Goal: Information Seeking & Learning: Learn about a topic

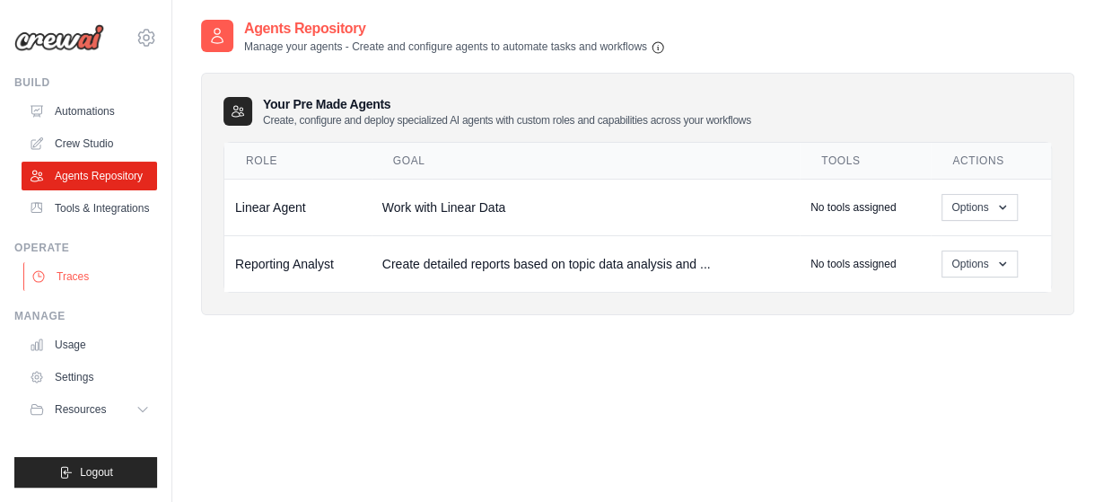
click at [88, 276] on link "Traces" at bounding box center [91, 276] width 136 height 29
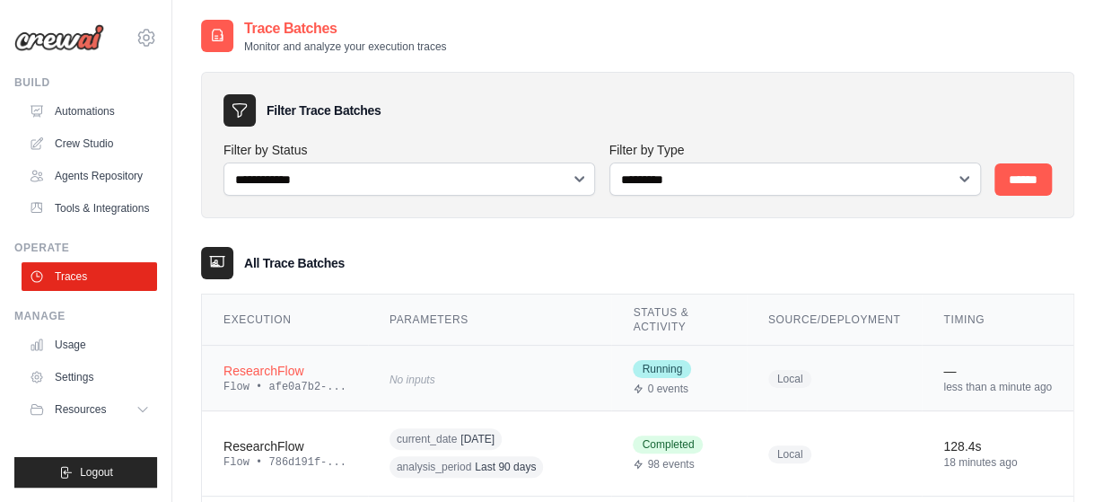
click at [264, 372] on div "ResearchFlow" at bounding box center [284, 371] width 123 height 18
click at [276, 376] on div "ResearchFlow" at bounding box center [284, 371] width 123 height 18
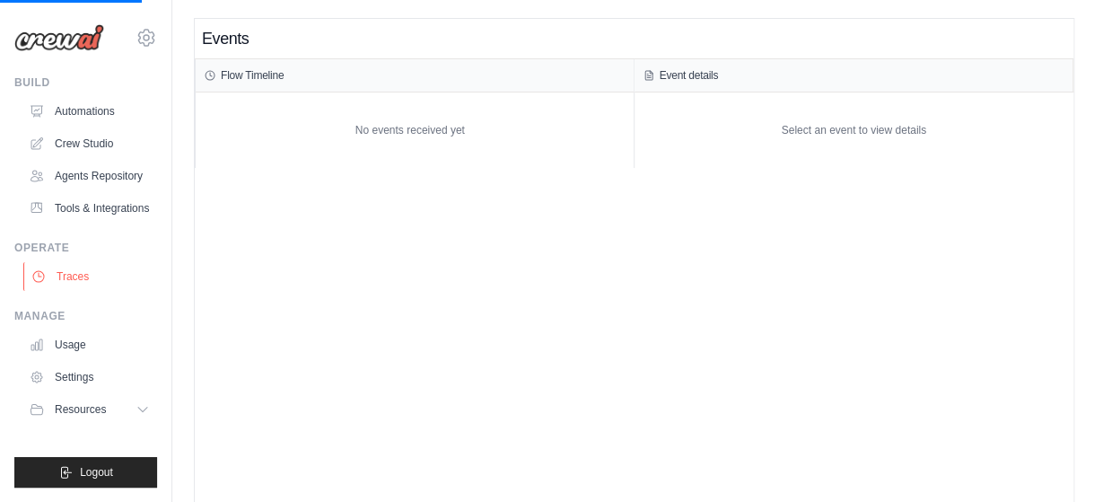
click at [73, 272] on link "Traces" at bounding box center [91, 276] width 136 height 29
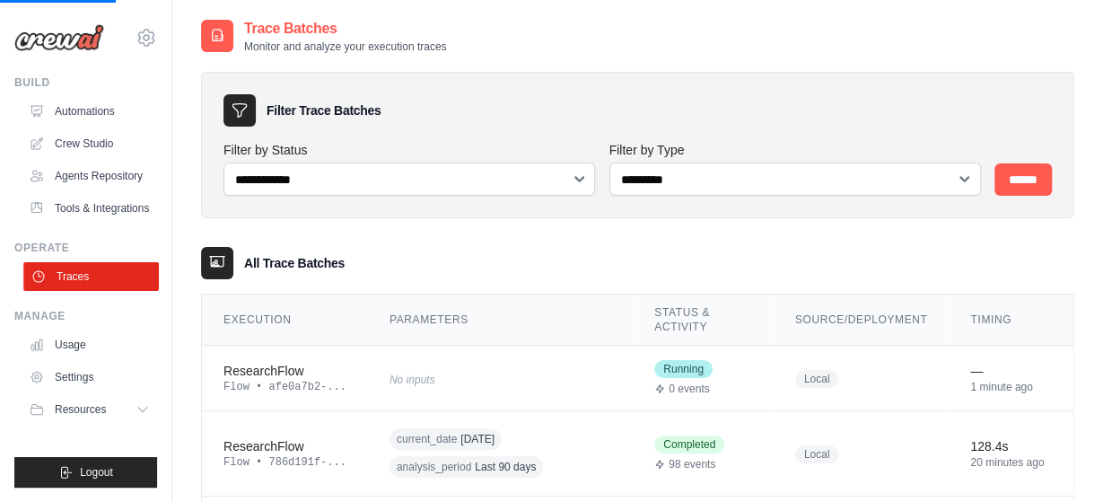
click at [71, 273] on link "Traces" at bounding box center [91, 276] width 136 height 29
click at [258, 372] on div "ResearchFlow" at bounding box center [284, 371] width 123 height 18
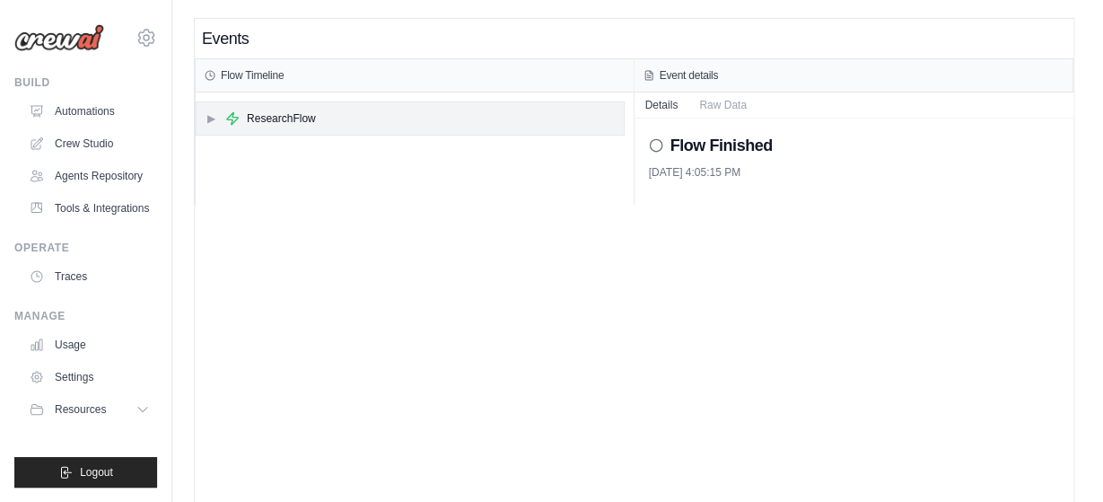
click at [251, 121] on div "ResearchFlow" at bounding box center [281, 118] width 69 height 14
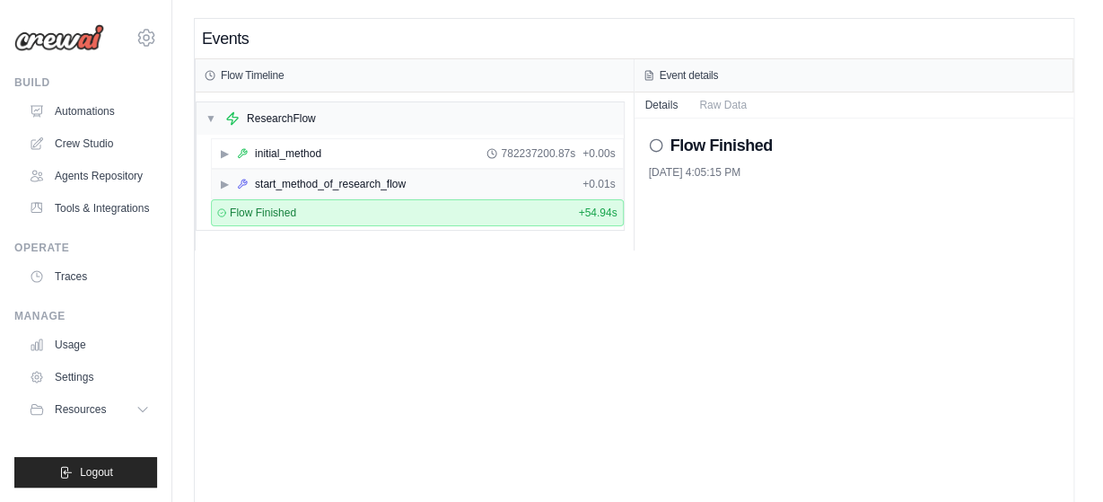
click at [220, 177] on span "▶" at bounding box center [224, 184] width 11 height 14
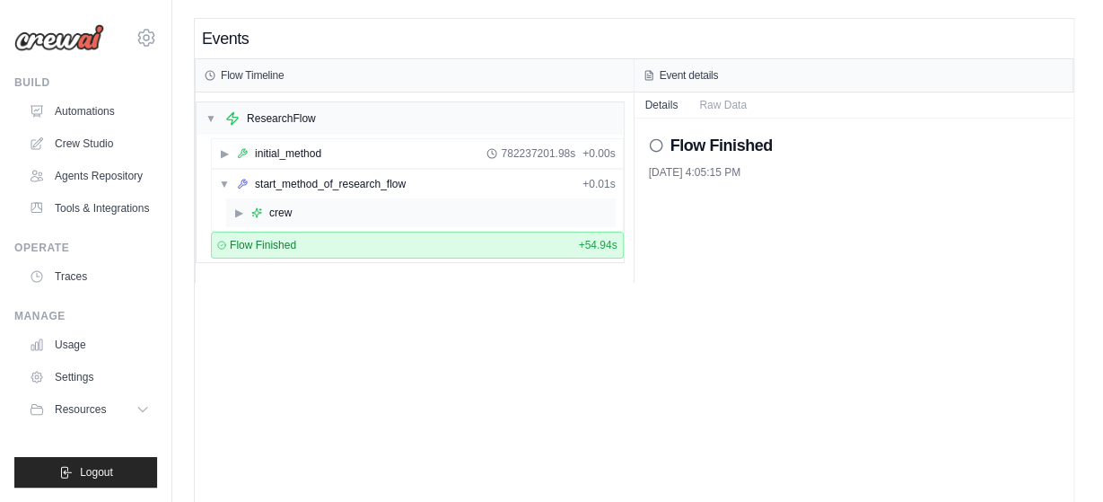
click at [237, 207] on span "▶" at bounding box center [238, 213] width 11 height 14
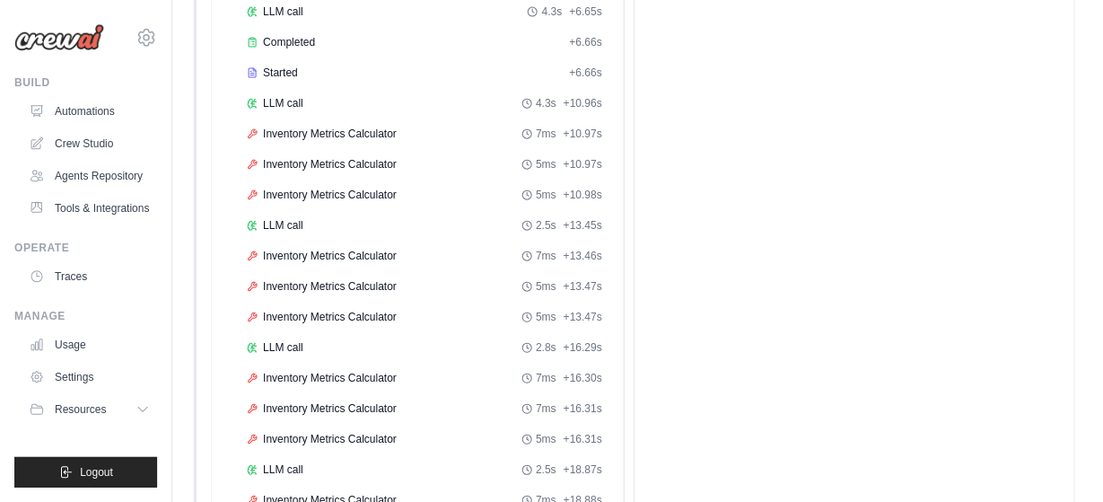
scroll to position [280, 0]
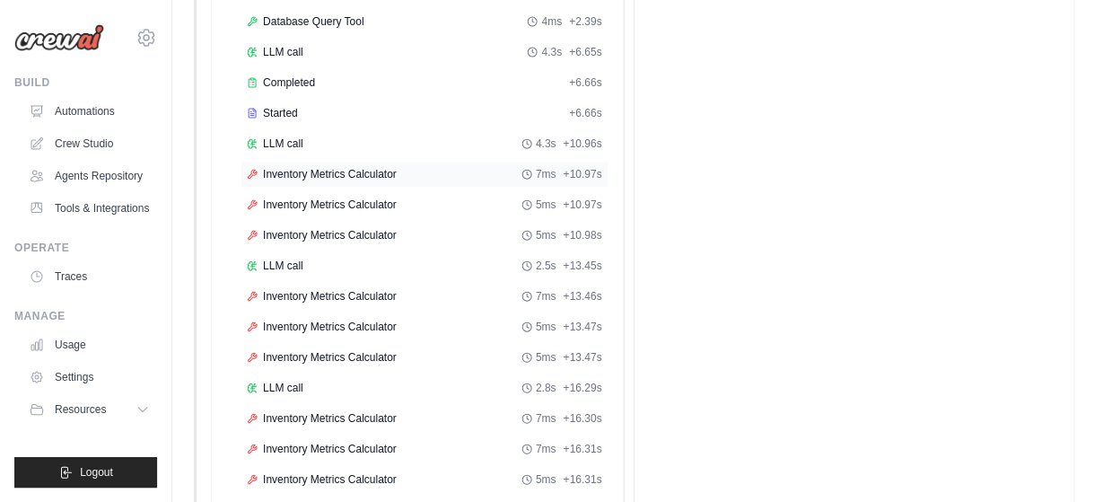
click at [341, 175] on div "Inventory Metrics Calculator 7ms + 10.97s" at bounding box center [425, 174] width 368 height 27
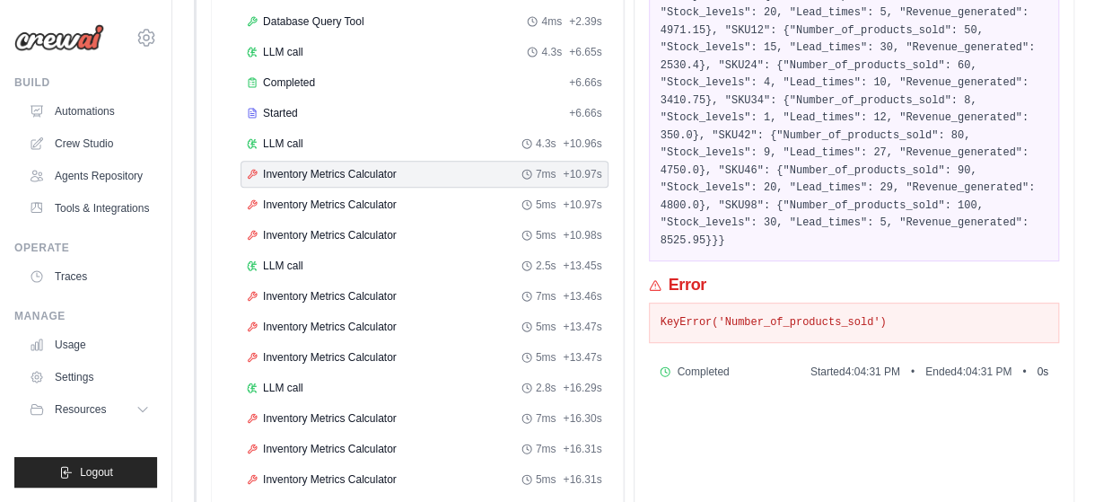
click at [775, 314] on pre "KeyError('Number_of_products_sold')" at bounding box center [855, 323] width 388 height 18
copy pre "Number_of_products_sold"
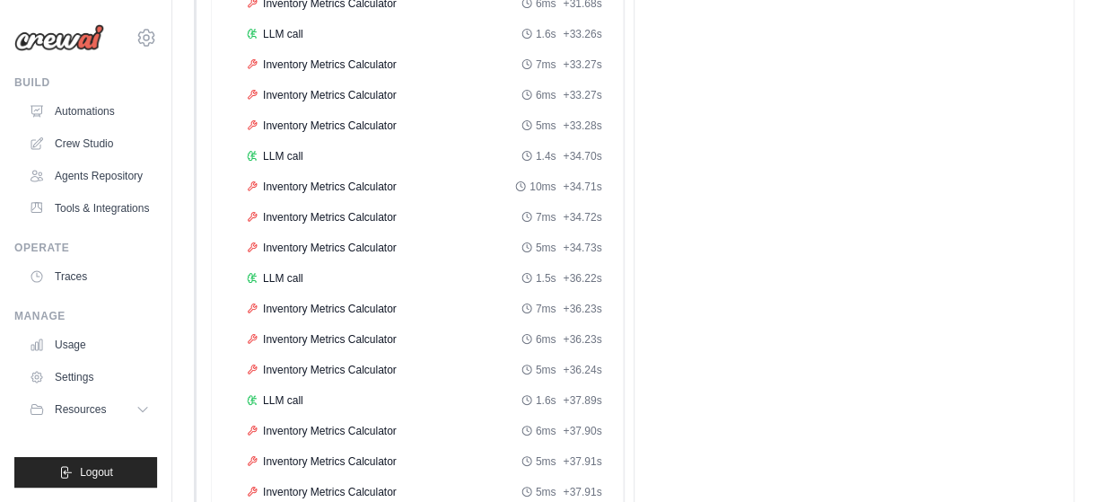
scroll to position [1625, 0]
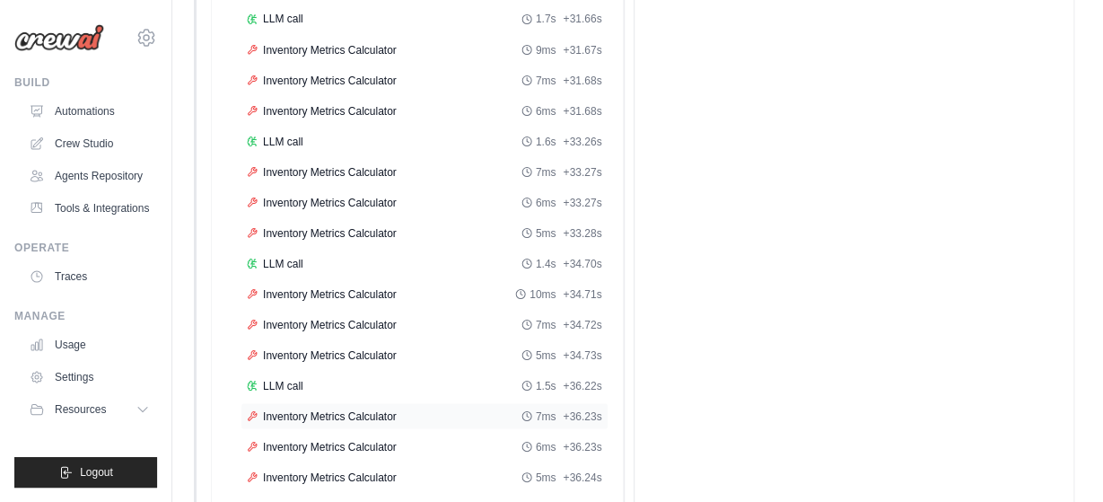
click at [347, 402] on div "Inventory Metrics Calculator 7ms + 36.23s" at bounding box center [425, 415] width 368 height 27
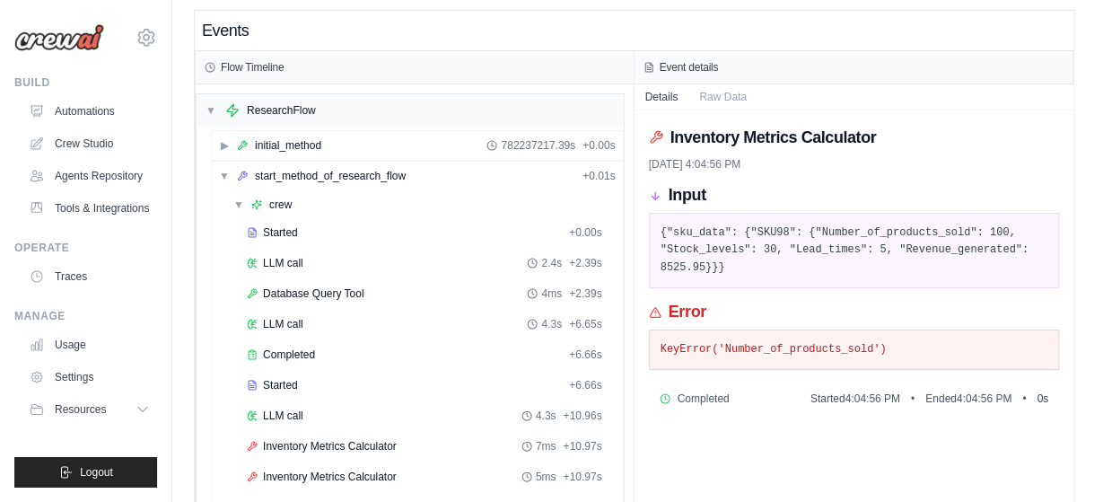
scroll to position [0, 0]
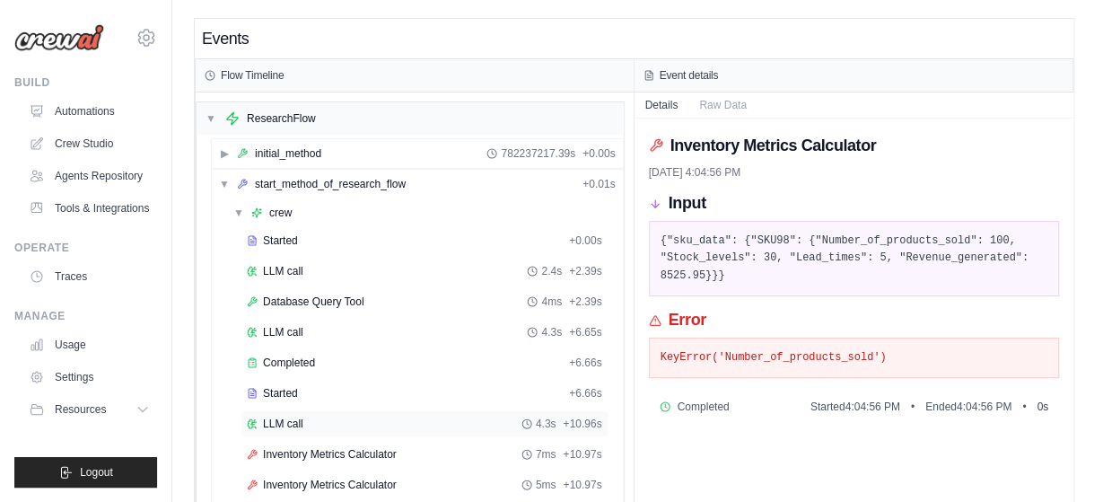
click at [324, 416] on div "LLM call 4.3s + 10.96s" at bounding box center [424, 423] width 355 height 14
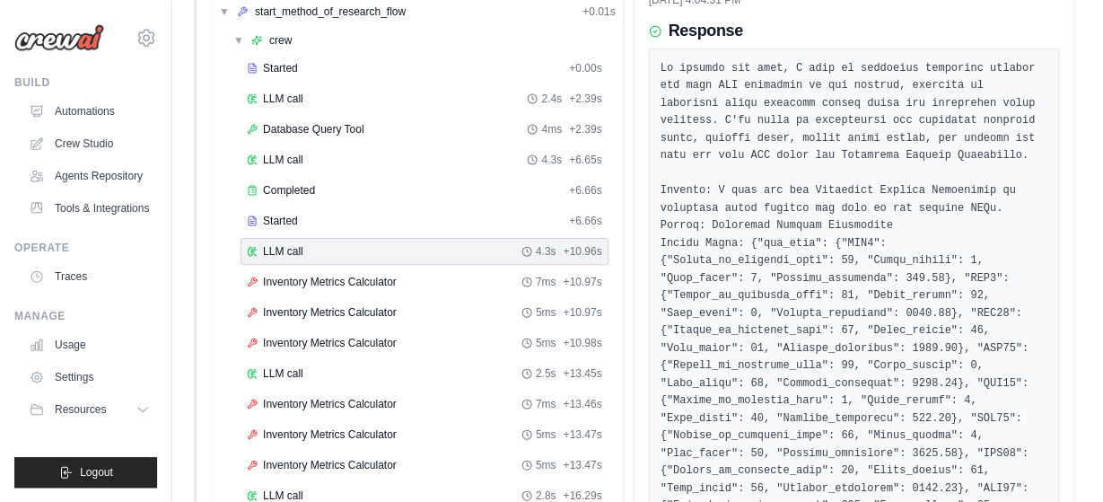
scroll to position [187, 0]
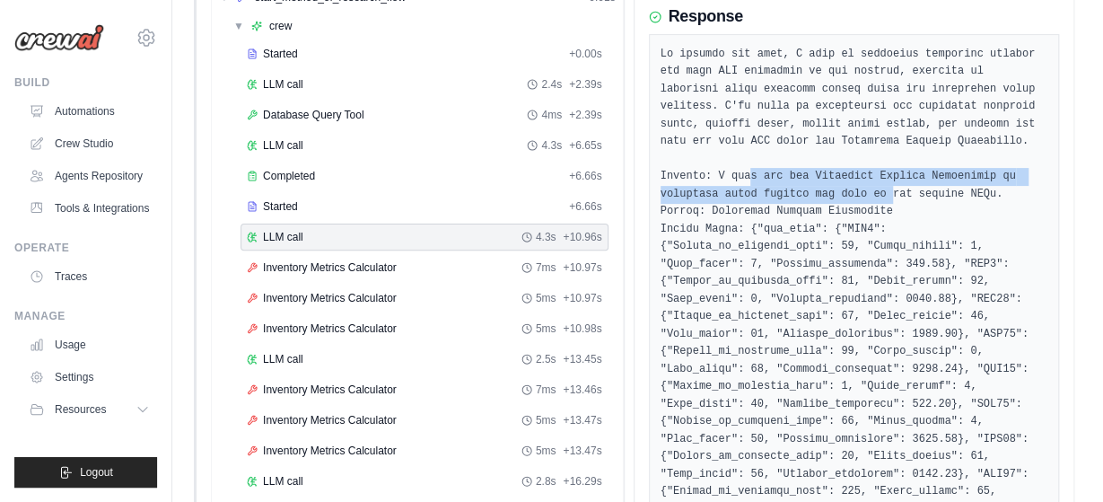
drag, startPoint x: 742, startPoint y: 179, endPoint x: 813, endPoint y: 189, distance: 71.7
click at [813, 189] on pre at bounding box center [855, 282] width 388 height 473
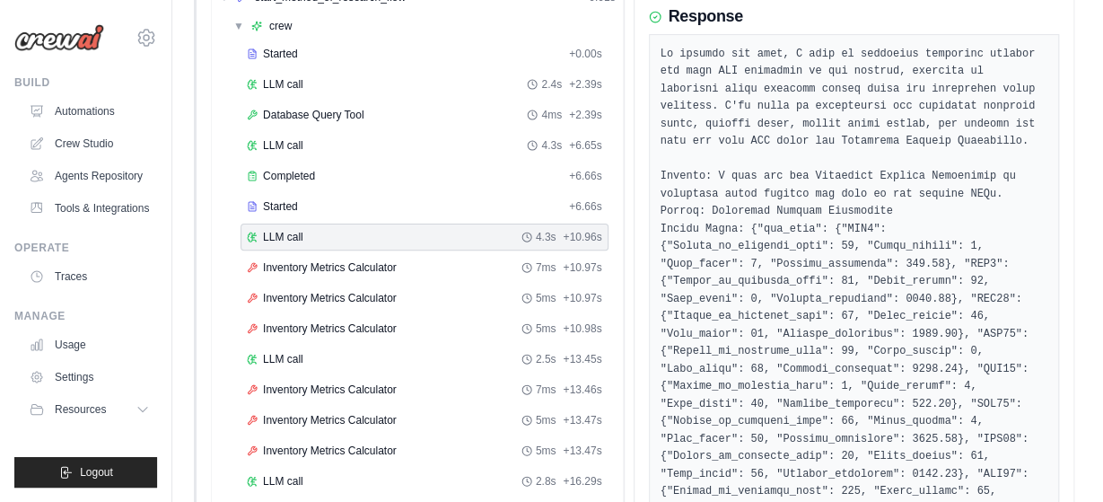
click at [983, 161] on pre at bounding box center [855, 282] width 388 height 473
click at [325, 210] on div "Started + 6.66s" at bounding box center [425, 206] width 368 height 27
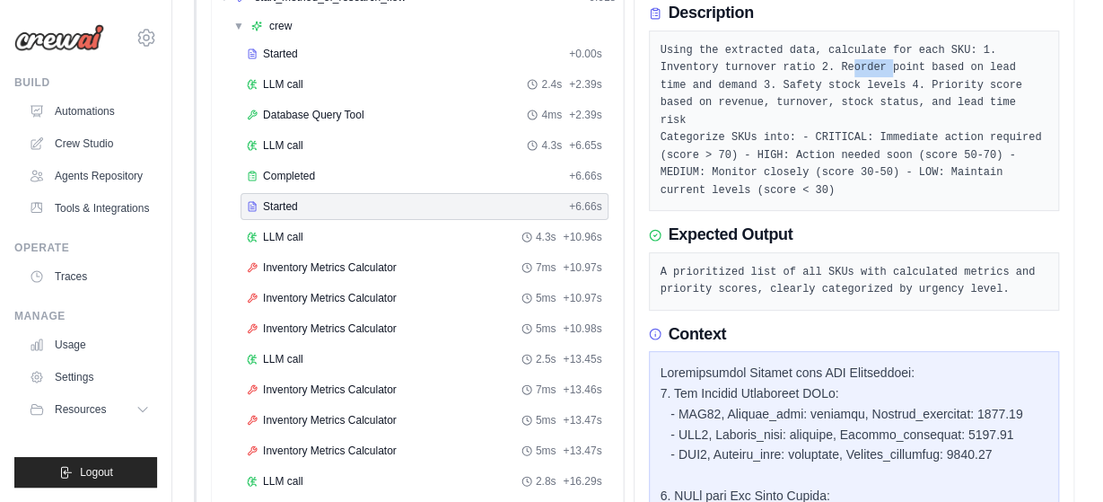
drag, startPoint x: 778, startPoint y: 62, endPoint x: 811, endPoint y: 67, distance: 33.6
click at [811, 67] on pre "Using the extracted data, calculate for each SKU: 1. Inventory turnover ratio 2…" at bounding box center [855, 121] width 388 height 158
click at [740, 155] on pre "Using the extracted data, calculate for each SKU: 1. Inventory turnover ratio 2…" at bounding box center [855, 121] width 388 height 158
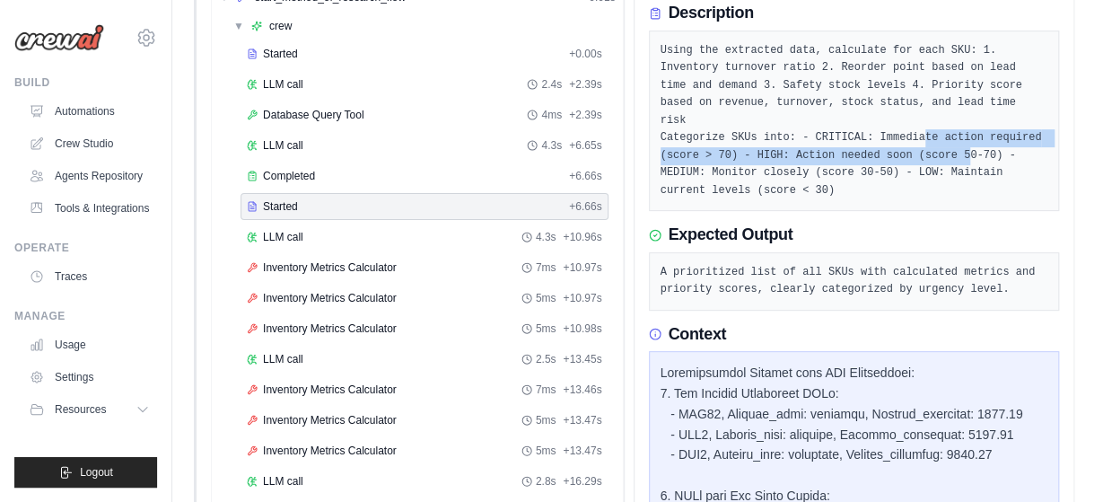
drag, startPoint x: 901, startPoint y: 118, endPoint x: 941, endPoint y: 135, distance: 43.5
click at [941, 132] on pre "Using the extracted data, calculate for each SKU: 1. Inventory turnover ratio 2…" at bounding box center [855, 121] width 388 height 158
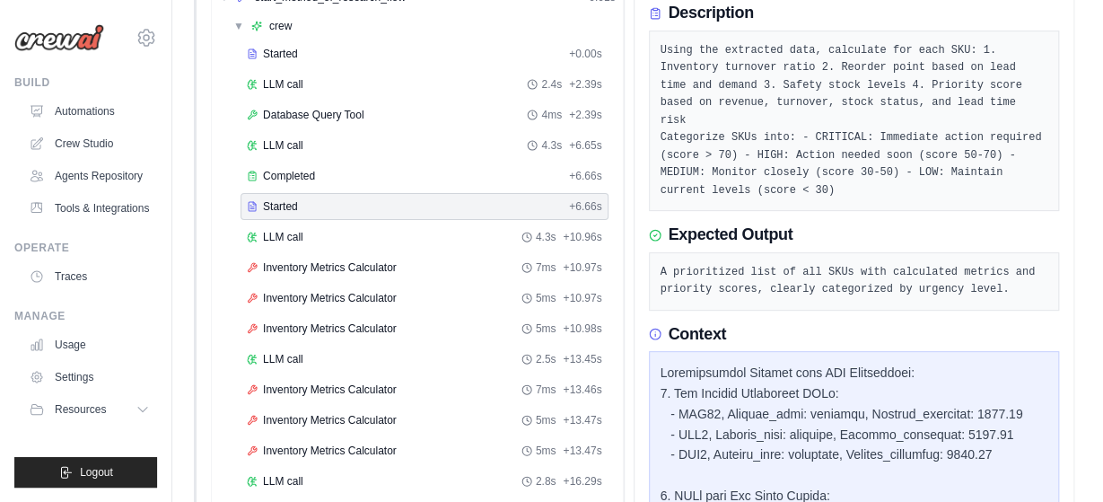
click at [787, 180] on div "Using the extracted data, calculate for each SKU: 1. Inventory turnover ratio 2…" at bounding box center [854, 121] width 411 height 181
click at [775, 184] on div "Using the extracted data, calculate for each SKU: 1. Inventory turnover ratio 2…" at bounding box center [854, 121] width 411 height 181
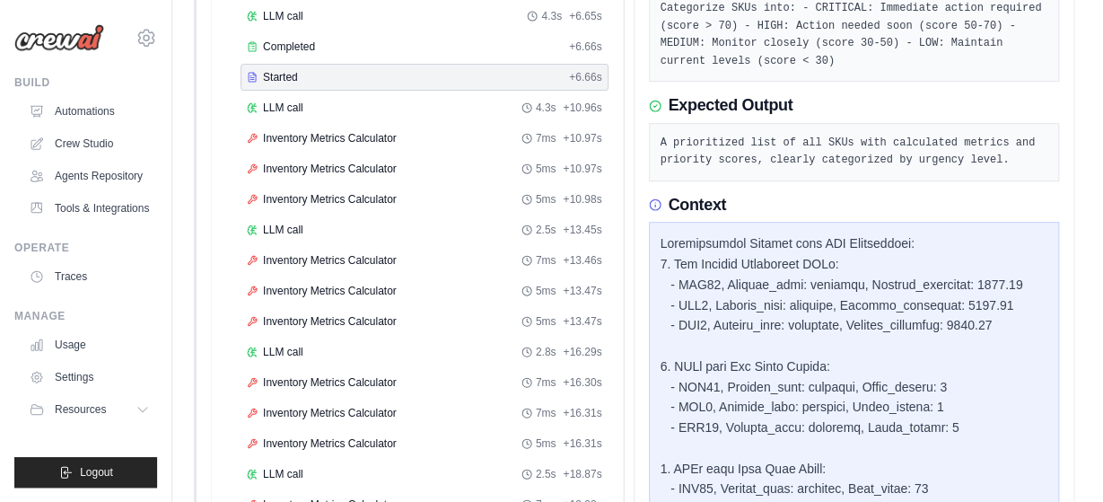
scroll to position [373, 0]
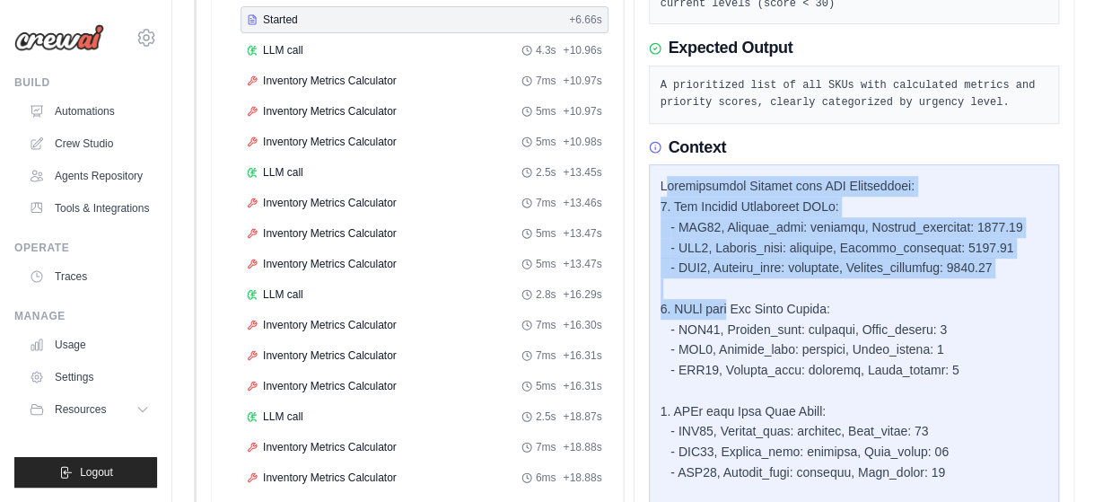
drag, startPoint x: 670, startPoint y: 176, endPoint x: 730, endPoint y: 293, distance: 132.1
click at [730, 293] on div at bounding box center [855, 472] width 388 height 592
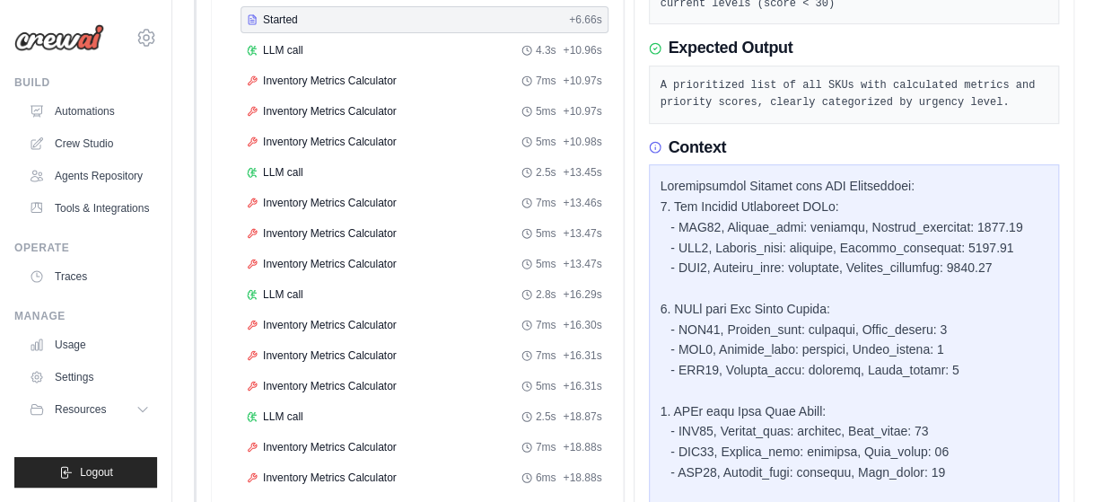
click at [721, 197] on div at bounding box center [855, 472] width 388 height 592
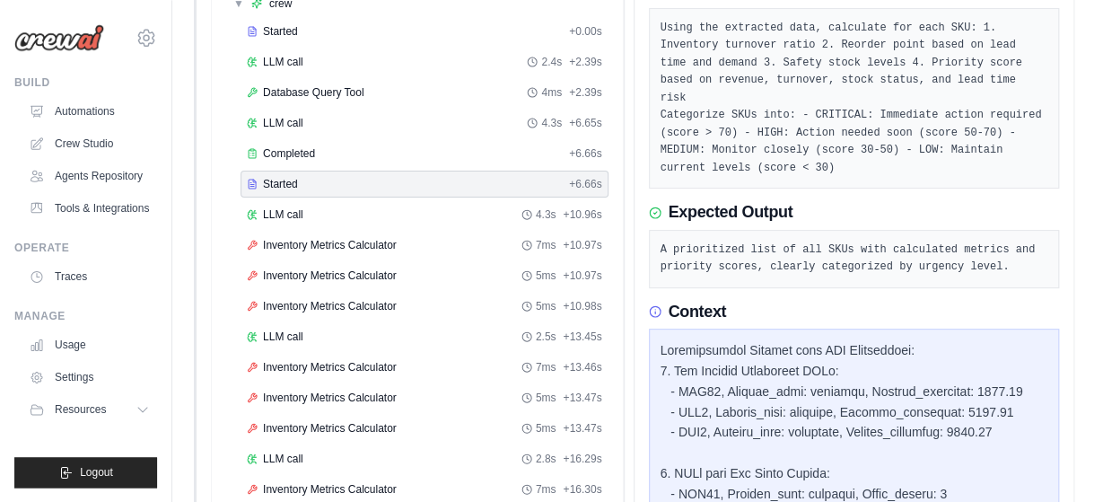
scroll to position [93, 0]
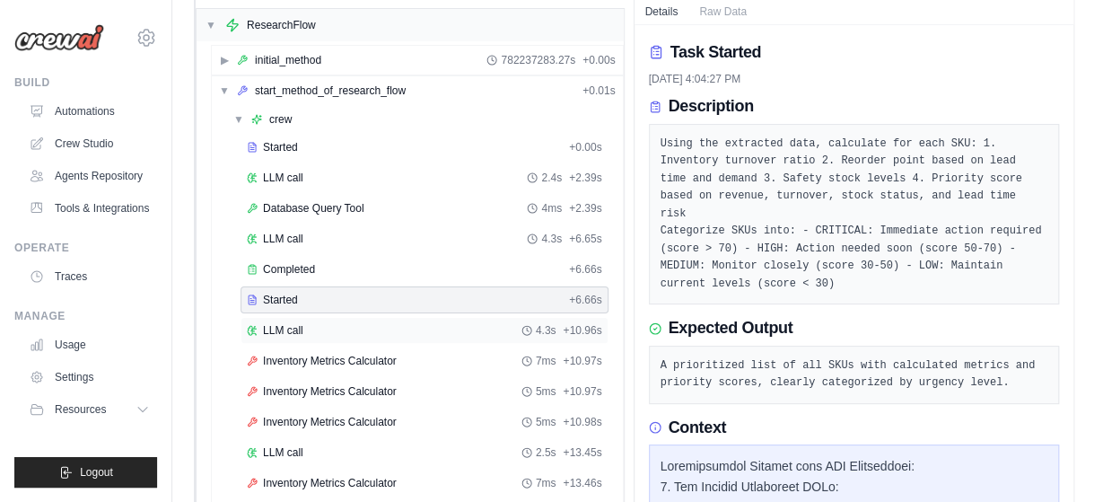
click at [337, 323] on div "LLM call 4.3s + 10.96s" at bounding box center [424, 330] width 355 height 14
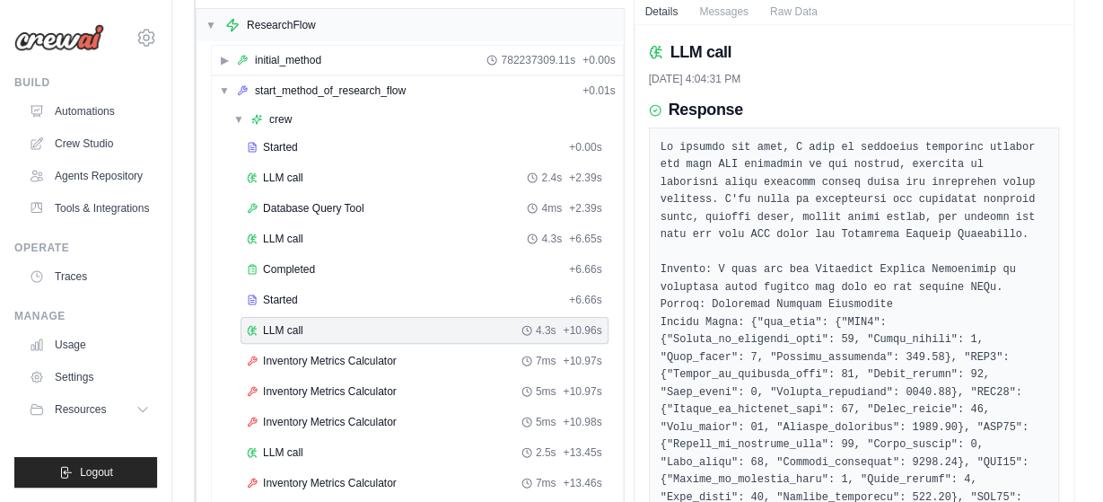
click at [766, 321] on pre at bounding box center [855, 375] width 388 height 473
click at [301, 304] on div "Started + 6.66s" at bounding box center [425, 299] width 368 height 27
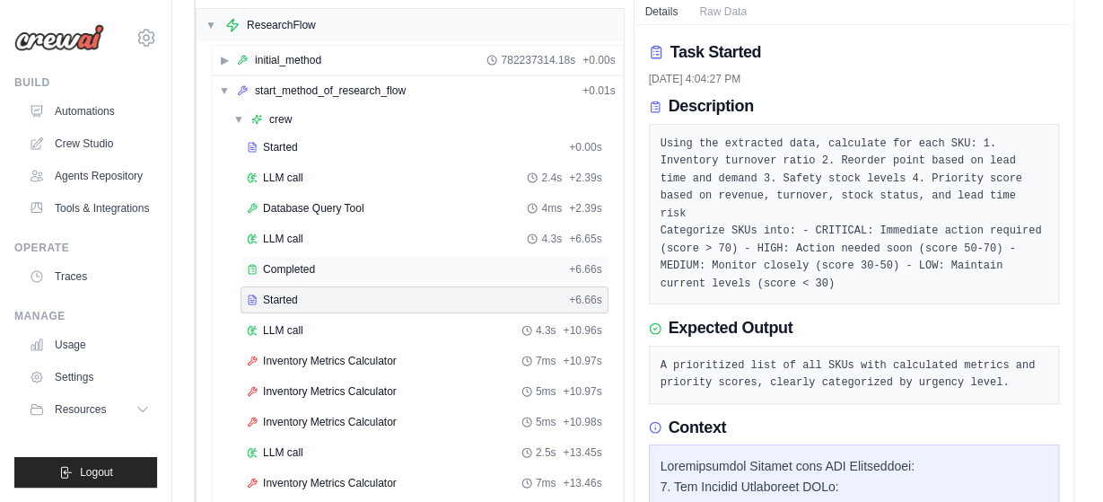
click at [301, 269] on span "Completed" at bounding box center [289, 269] width 52 height 14
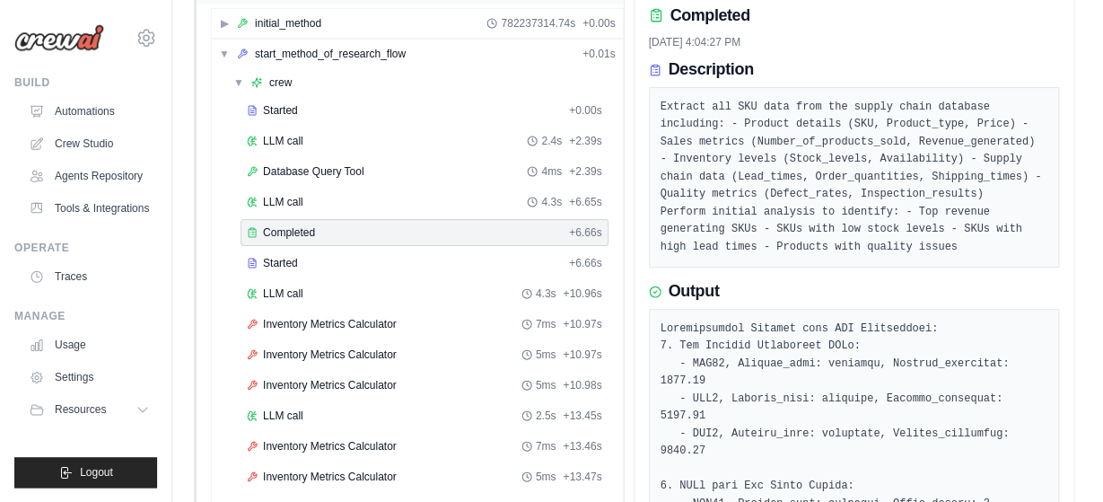
scroll to position [0, 0]
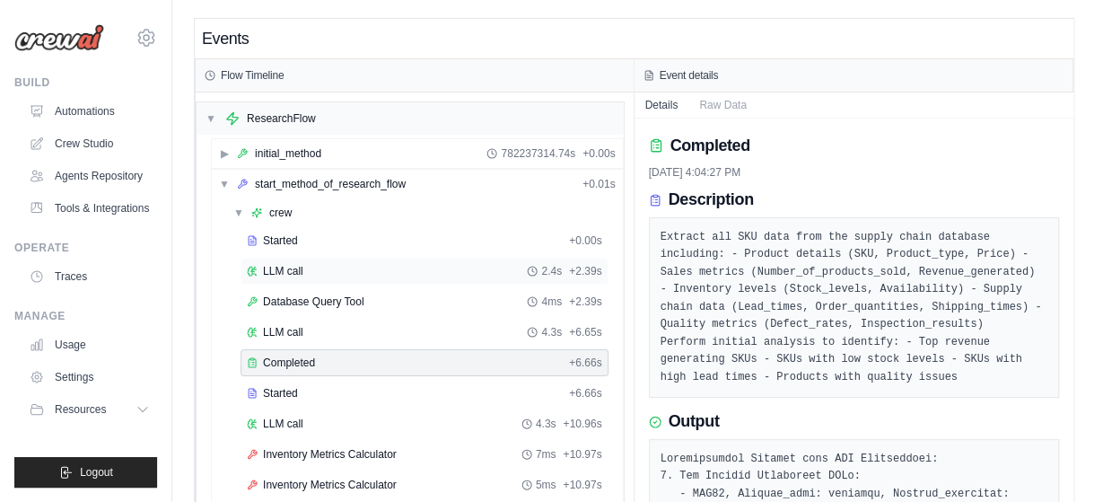
click at [285, 276] on div "LLM call 2.4s + 2.39s" at bounding box center [425, 271] width 368 height 27
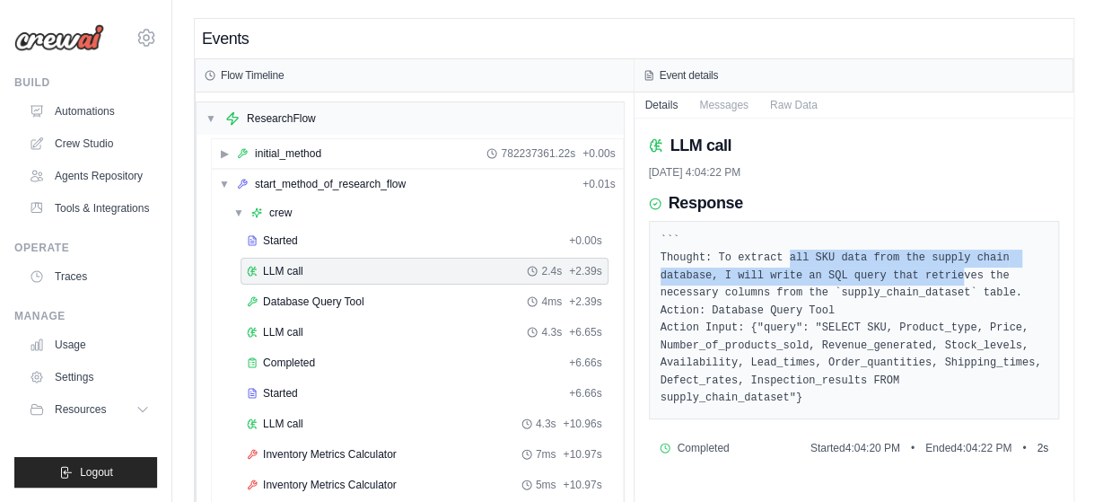
drag, startPoint x: 778, startPoint y: 260, endPoint x: 877, endPoint y: 267, distance: 98.9
click at [877, 267] on pre "``` Thought: To extract all SKU data from the supply chain database, I will wri…" at bounding box center [855, 319] width 388 height 175
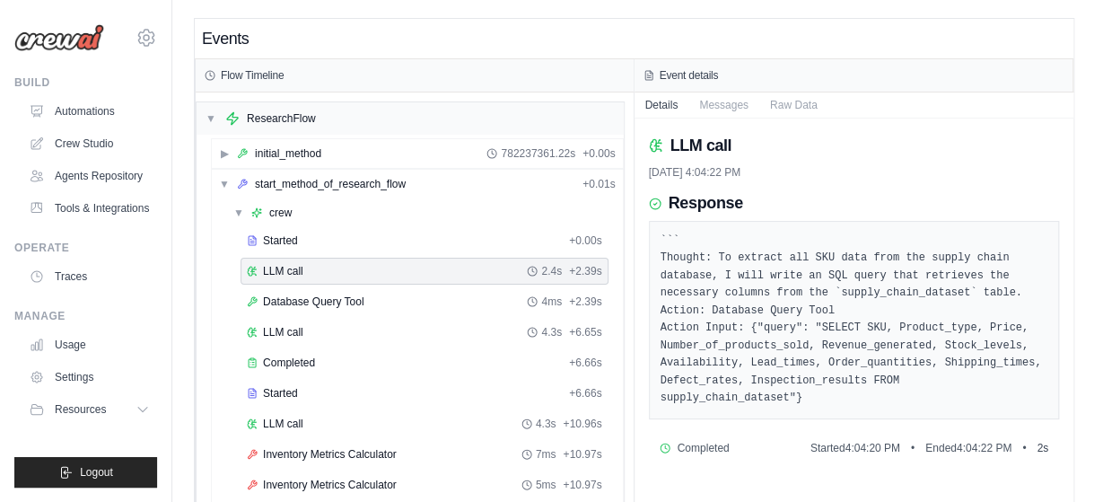
click at [782, 347] on pre "``` Thought: To extract all SKU data from the supply chain database, I will wri…" at bounding box center [855, 319] width 388 height 175
click at [299, 237] on div "Started" at bounding box center [404, 240] width 315 height 14
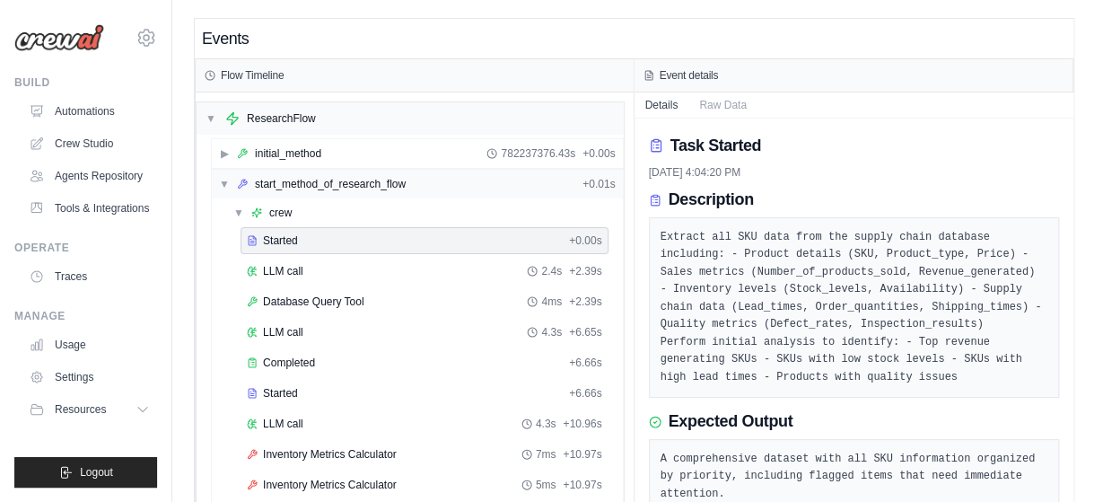
click at [227, 182] on span "▼" at bounding box center [224, 184] width 11 height 14
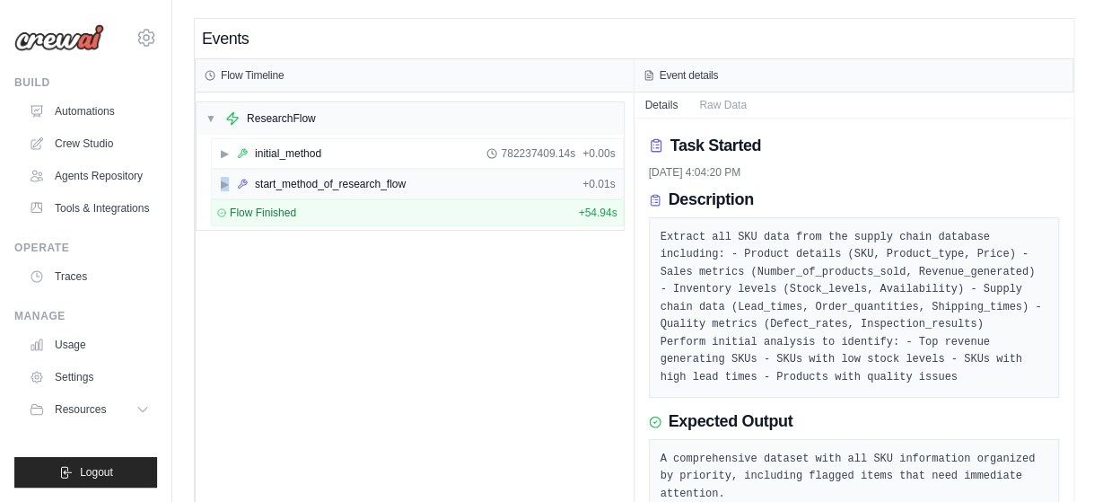
click at [227, 182] on span "▶" at bounding box center [224, 184] width 11 height 14
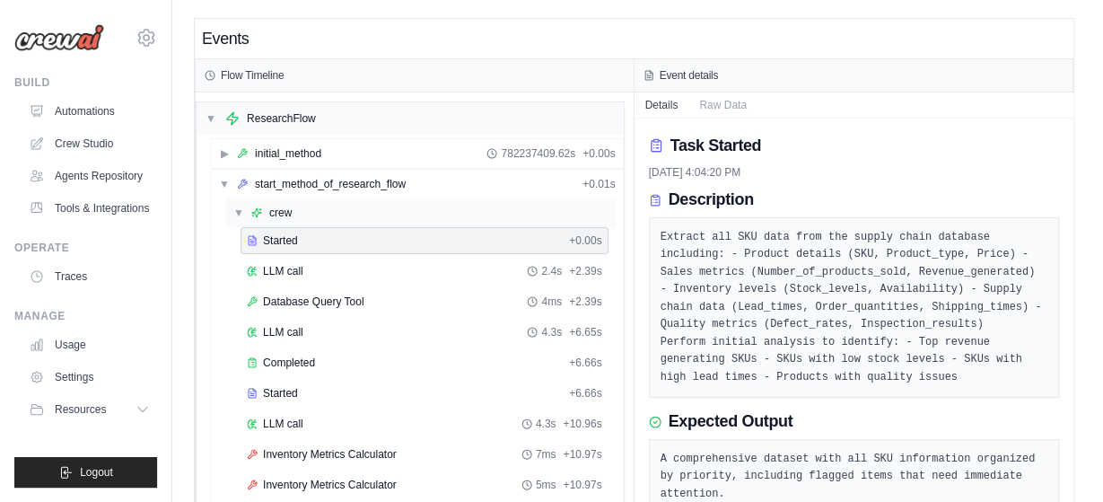
click at [236, 209] on span "▼" at bounding box center [238, 213] width 11 height 14
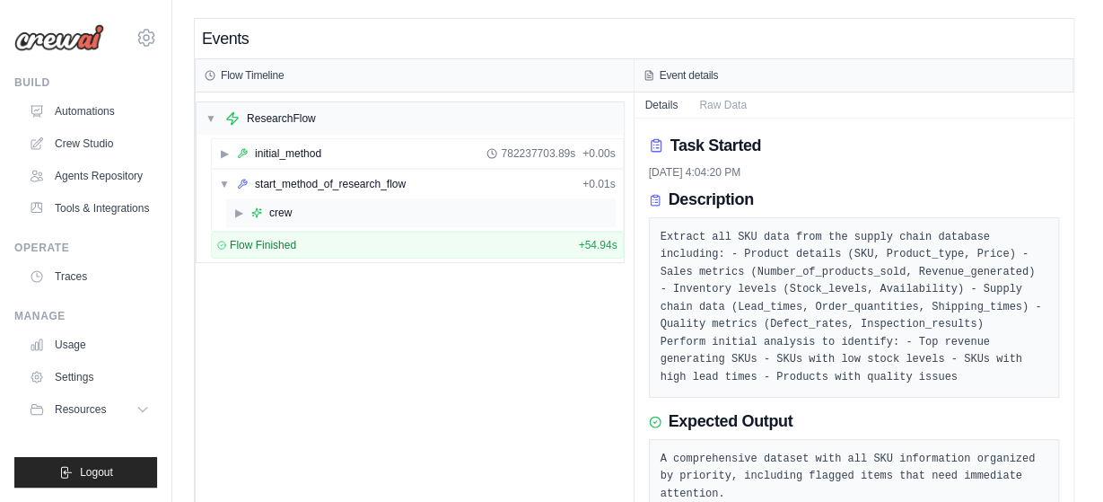
click at [234, 209] on span "▶" at bounding box center [238, 213] width 11 height 14
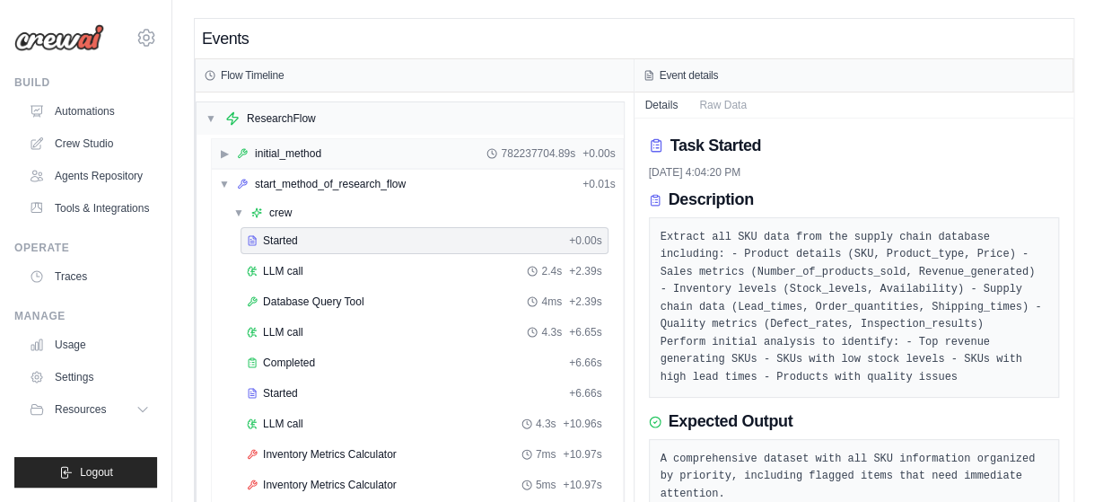
click at [241, 149] on icon at bounding box center [242, 153] width 9 height 9
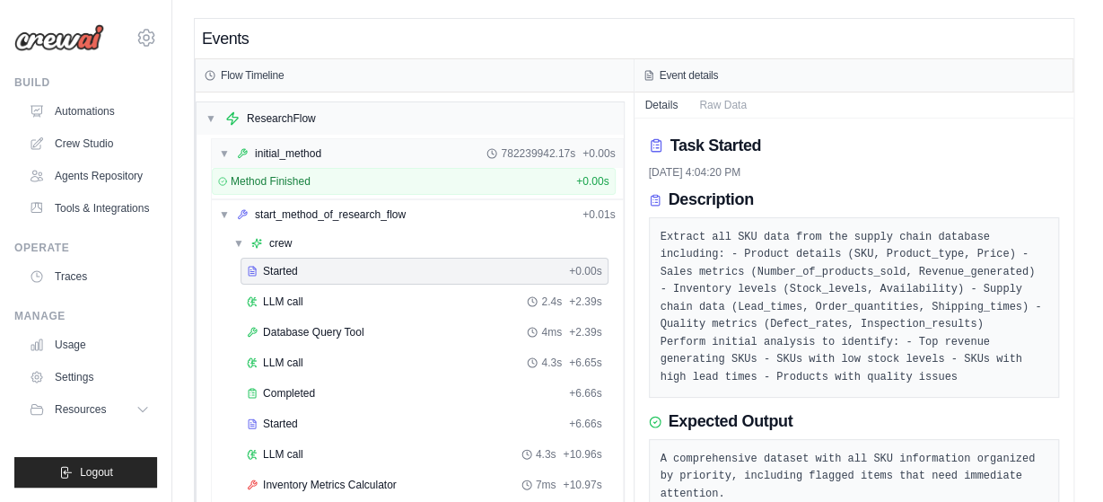
click at [464, 147] on div "▼ initial_method 782239942.17s + 0.00s" at bounding box center [417, 153] width 411 height 29
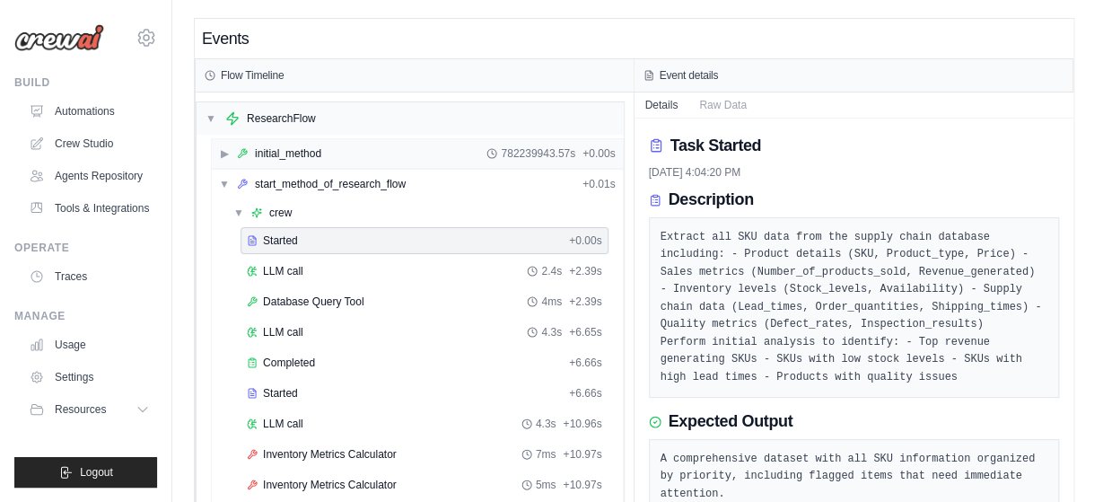
click at [448, 153] on div "▶ initial_method 782239943.57s + 0.00s" at bounding box center [417, 153] width 411 height 29
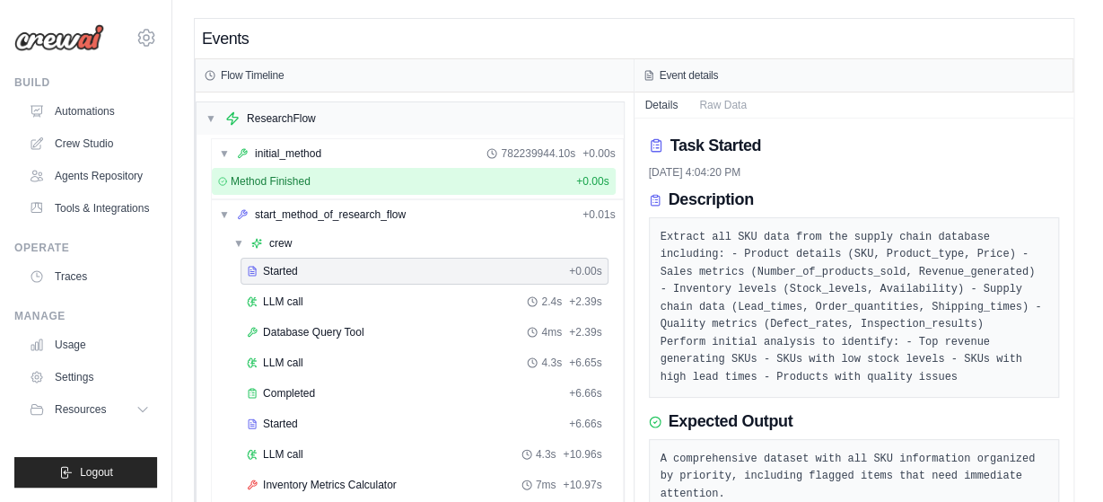
click at [436, 179] on div "Method Finished + 0.00s" at bounding box center [413, 181] width 391 height 14
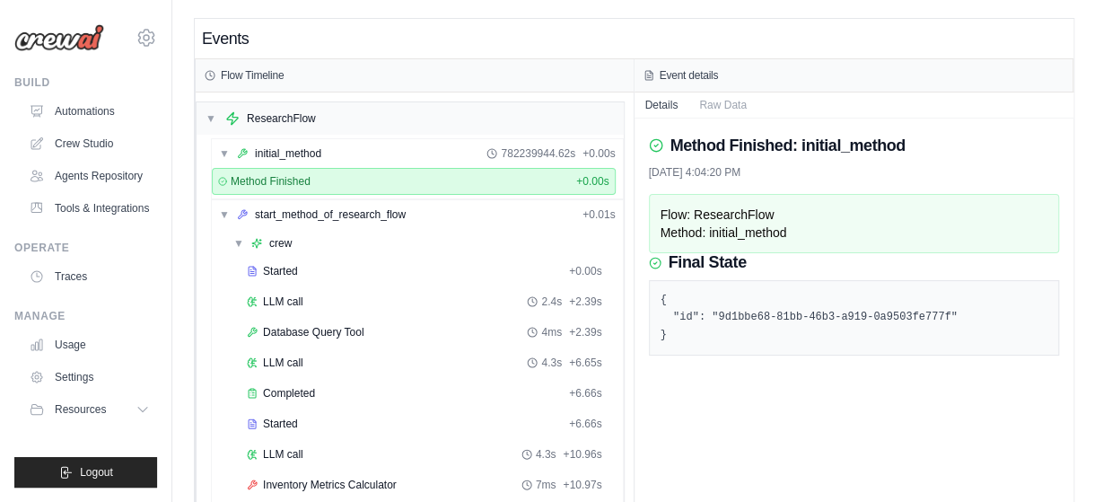
click at [236, 238] on span "▼" at bounding box center [238, 243] width 11 height 14
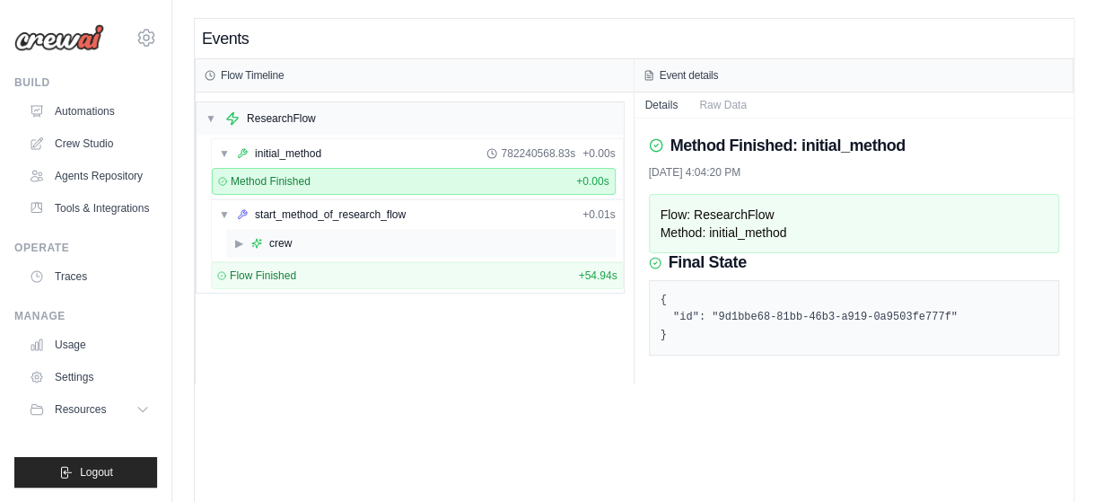
click at [236, 238] on span "▶" at bounding box center [238, 243] width 11 height 14
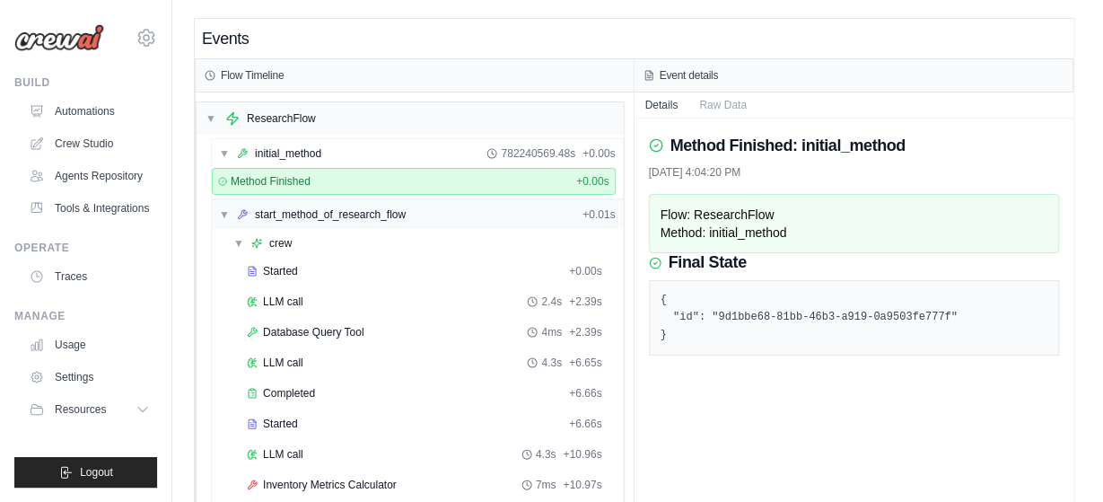
click at [223, 210] on span "▼" at bounding box center [224, 214] width 11 height 14
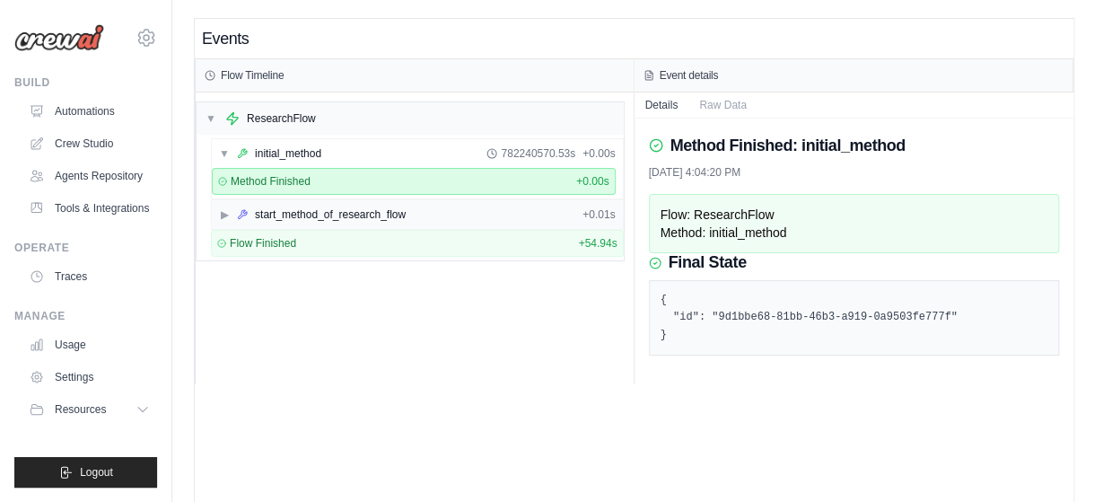
click at [223, 212] on span "▶" at bounding box center [224, 214] width 11 height 14
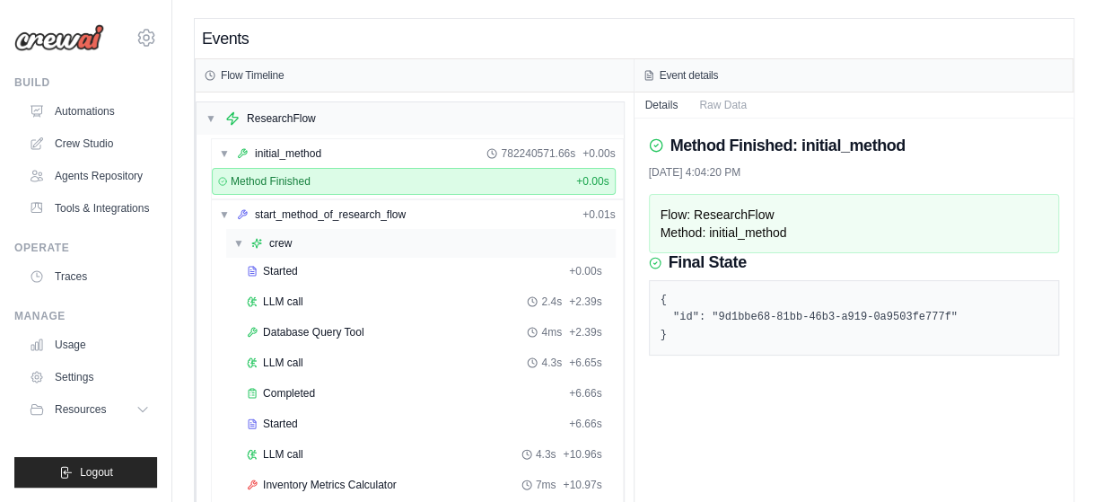
click at [236, 232] on div "▼ crew" at bounding box center [421, 243] width 390 height 29
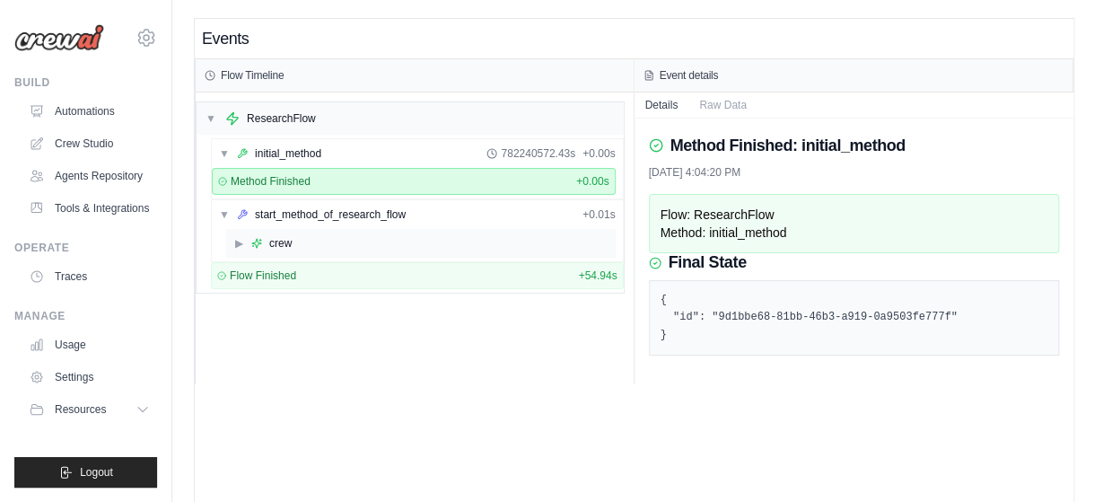
click at [238, 246] on span "▶" at bounding box center [238, 243] width 11 height 14
